Goal: Information Seeking & Learning: Learn about a topic

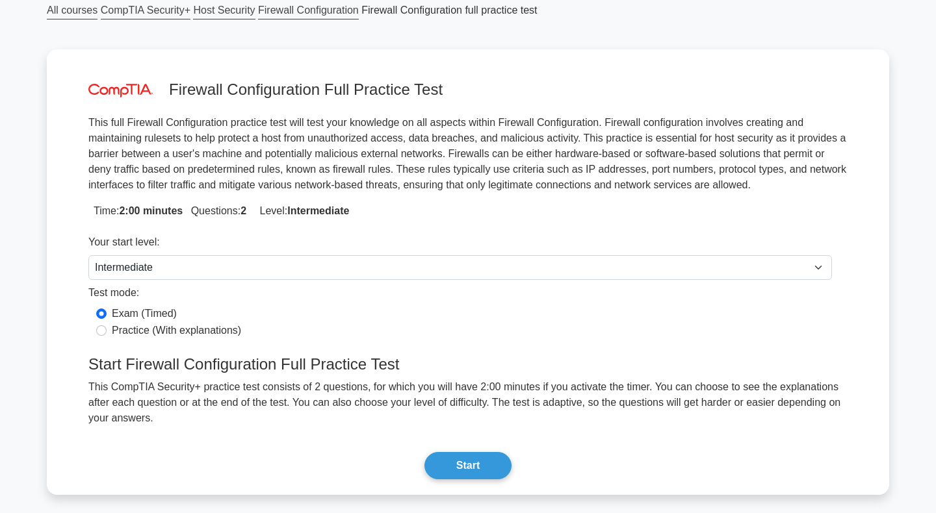
scroll to position [42, 0]
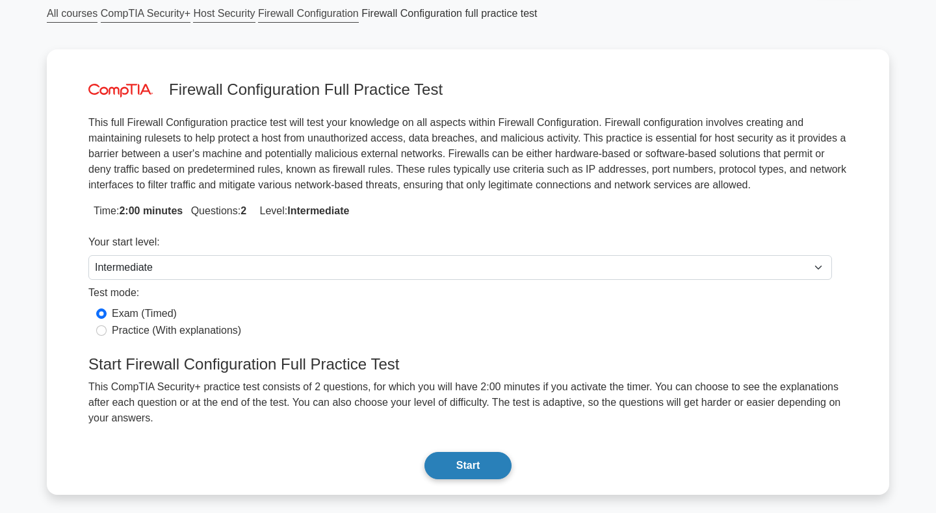
click at [476, 458] on button "Start" at bounding box center [467, 465] width 87 height 27
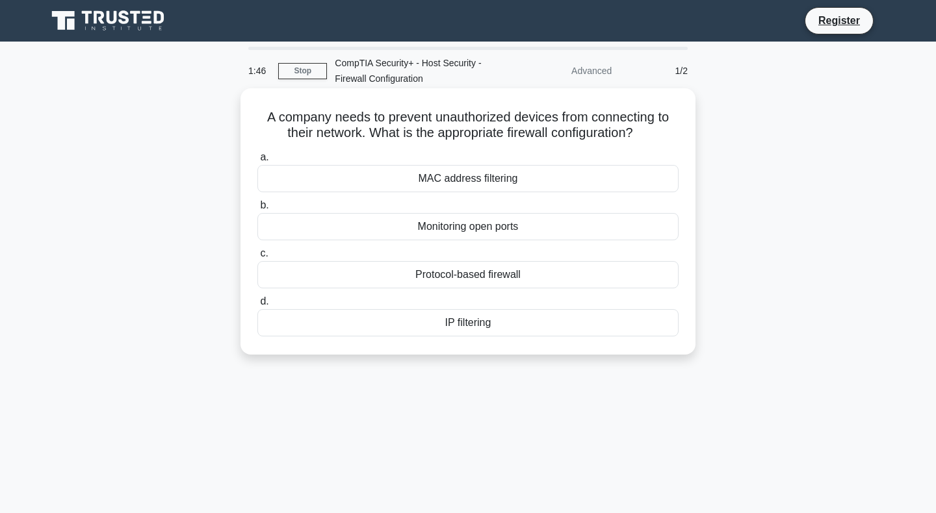
click at [470, 180] on div "MAC address filtering" at bounding box center [467, 178] width 421 height 27
click at [257, 162] on input "a. MAC address filtering" at bounding box center [257, 157] width 0 height 8
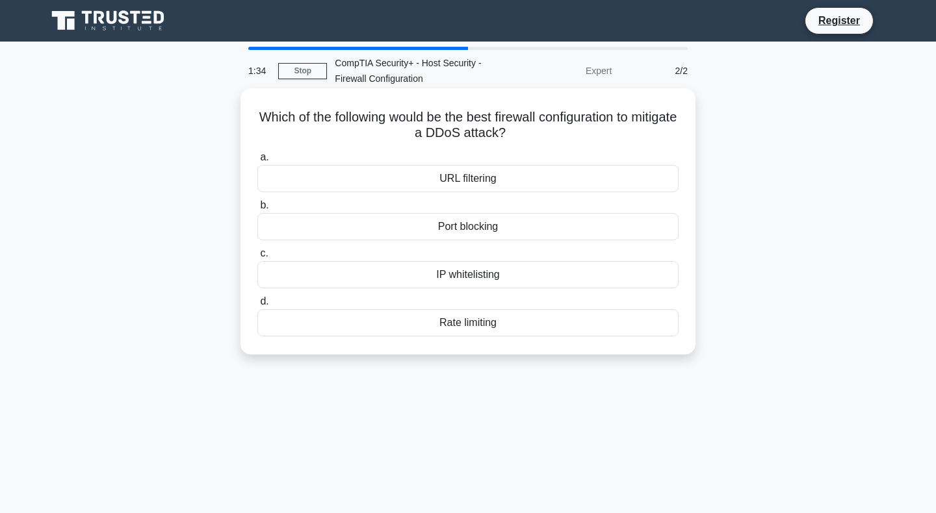
click at [498, 224] on div "Port blocking" at bounding box center [467, 226] width 421 height 27
click at [257, 210] on input "b. Port blocking" at bounding box center [257, 205] width 0 height 8
